Goal: Task Accomplishment & Management: Use online tool/utility

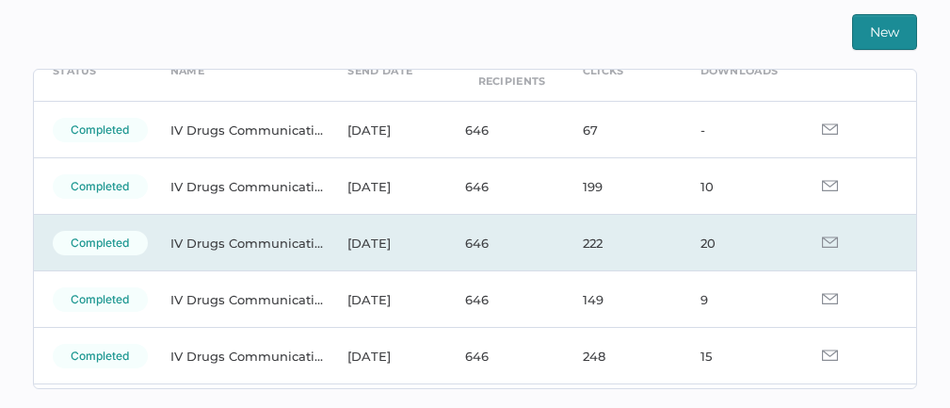
scroll to position [104, 0]
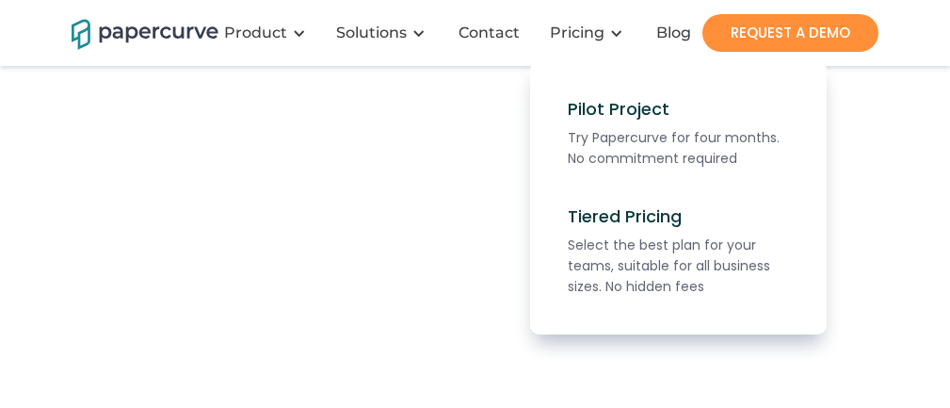
scroll to position [369, 0]
click at [82, 177] on nav "Pilot Project Try Papercurve for four months. No commitment required Tiered Pri…" at bounding box center [476, 197] width 808 height 273
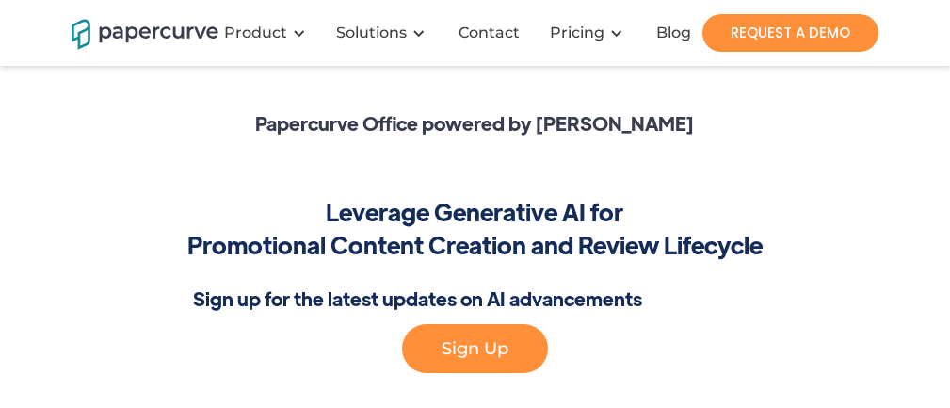
scroll to position [0, 0]
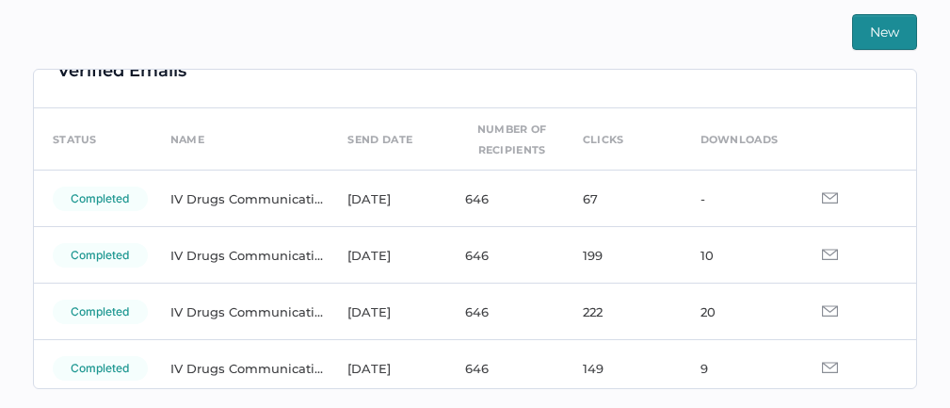
scroll to position [40, 0]
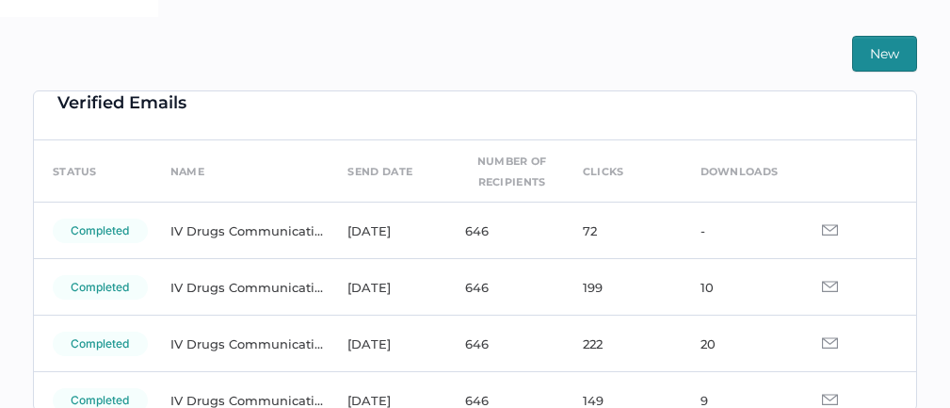
scroll to position [24, 0]
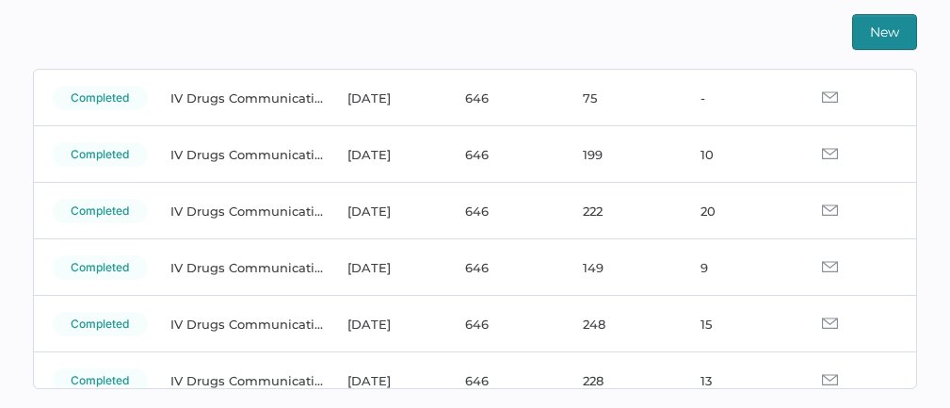
scroll to position [73, 0]
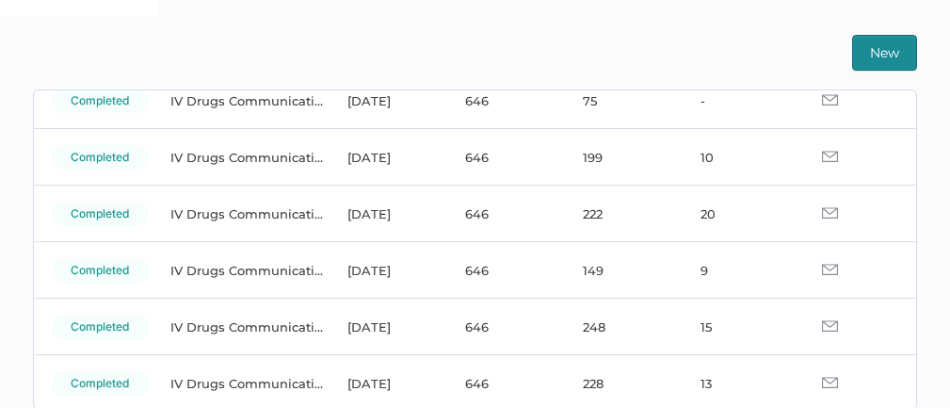
scroll to position [156, 0]
